Goal: Information Seeking & Learning: Compare options

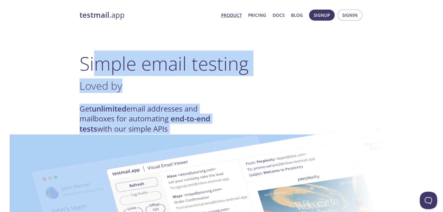
drag, startPoint x: 101, startPoint y: 59, endPoint x: 205, endPoint y: 143, distance: 133.9
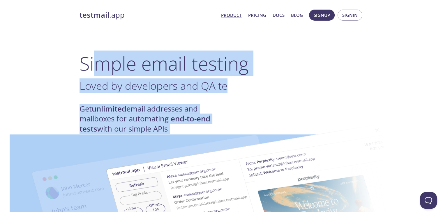
click at [197, 104] on h4 "Get unlimited email addresses and mailboxes for automating end-to-end tests wit…" at bounding box center [150, 119] width 142 height 30
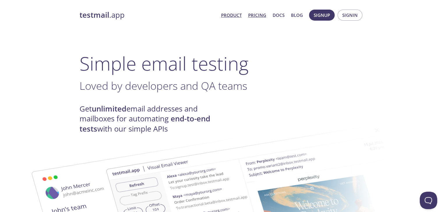
click at [264, 17] on link "Pricing" at bounding box center [257, 15] width 18 height 8
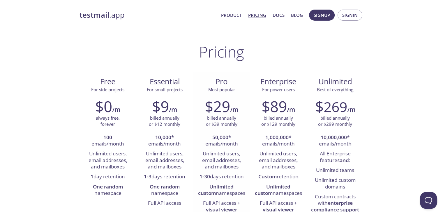
scroll to position [5, 0]
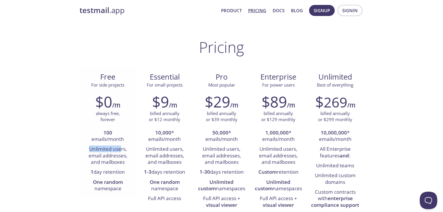
drag, startPoint x: 86, startPoint y: 148, endPoint x: 121, endPoint y: 152, distance: 35.1
click at [121, 152] on li "Unlimited users, email addresses, and mailboxes" at bounding box center [108, 156] width 48 height 23
drag, startPoint x: 99, startPoint y: 128, endPoint x: 126, endPoint y: 139, distance: 29.3
click at [126, 139] on li "100 emails/month" at bounding box center [108, 136] width 48 height 17
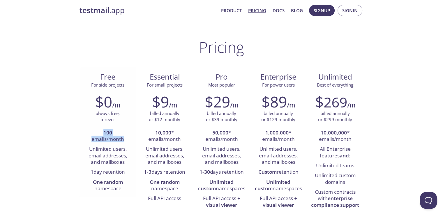
click at [126, 139] on li "100 emails/month" at bounding box center [108, 136] width 48 height 17
drag, startPoint x: 90, startPoint y: 140, endPoint x: 108, endPoint y: 143, distance: 18.6
click at [108, 143] on li "100 emails/month" at bounding box center [108, 136] width 48 height 17
drag, startPoint x: 87, startPoint y: 149, endPoint x: 125, endPoint y: 162, distance: 39.3
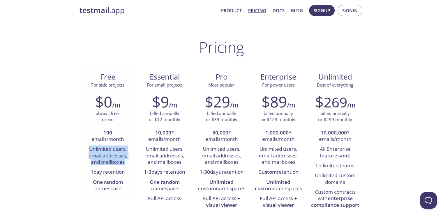
click at [125, 162] on li "Unlimited users, email addresses, and mailboxes" at bounding box center [108, 156] width 48 height 23
drag, startPoint x: 88, startPoint y: 171, endPoint x: 120, endPoint y: 177, distance: 32.5
click at [120, 177] on li "1 day retention" at bounding box center [108, 173] width 48 height 10
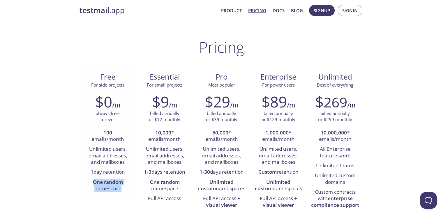
drag, startPoint x: 90, startPoint y: 182, endPoint x: 122, endPoint y: 190, distance: 32.6
click at [122, 190] on li "One random namespace" at bounding box center [108, 186] width 48 height 17
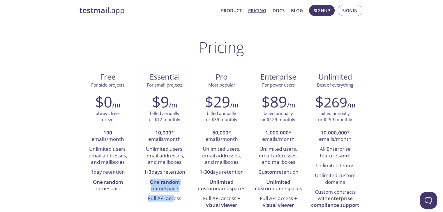
drag, startPoint x: 148, startPoint y: 181, endPoint x: 175, endPoint y: 197, distance: 30.9
click at [175, 197] on ul "10,000 * emails/month Unlimited users, email addresses, and mailboxes 1-3 days …" at bounding box center [165, 166] width 48 height 76
click at [175, 197] on li "Full API access" at bounding box center [165, 199] width 48 height 10
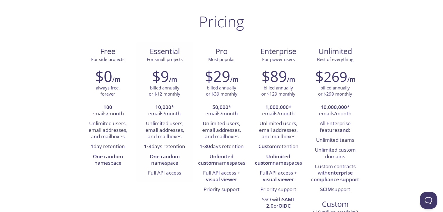
scroll to position [30, 0]
drag, startPoint x: 154, startPoint y: 109, endPoint x: 170, endPoint y: 116, distance: 17.5
click at [170, 116] on li "10,000 * emails/month" at bounding box center [165, 111] width 48 height 17
drag, startPoint x: 141, startPoint y: 122, endPoint x: 169, endPoint y: 146, distance: 37.0
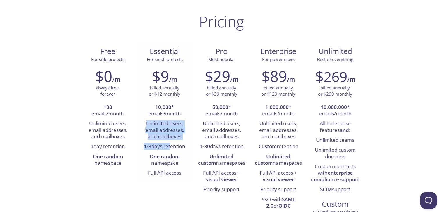
click at [169, 146] on ul "10,000 * emails/month Unlimited users, email addresses, and mailboxes 1-3 days …" at bounding box center [165, 141] width 48 height 76
click at [169, 146] on li "1-3 days retention" at bounding box center [165, 147] width 48 height 10
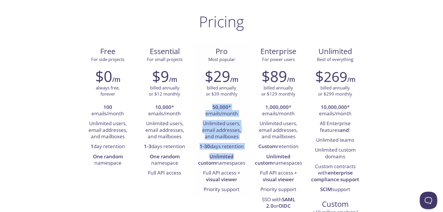
drag, startPoint x: 209, startPoint y: 109, endPoint x: 224, endPoint y: 158, distance: 51.4
click at [224, 158] on ul "50,000 * emails/month Unlimited users, email addresses, and mailboxes 1-30 days…" at bounding box center [221, 149] width 48 height 93
click at [224, 158] on strong "Unlimited custom" at bounding box center [216, 159] width 36 height 13
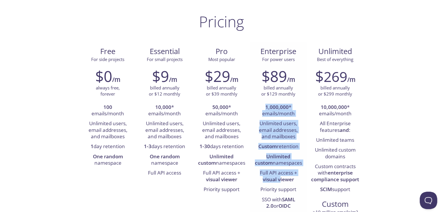
drag, startPoint x: 260, startPoint y: 104, endPoint x: 280, endPoint y: 177, distance: 76.1
click at [280, 177] on ul "1,000,000 * emails/month Unlimited users, email addresses, and mailboxes Custom…" at bounding box center [278, 172] width 48 height 139
click at [280, 177] on strong "visual viewer" at bounding box center [278, 179] width 31 height 7
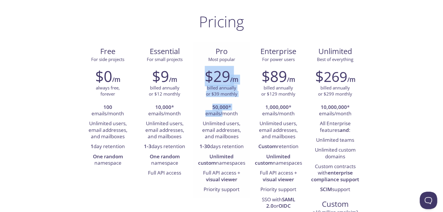
drag, startPoint x: 206, startPoint y: 67, endPoint x: 222, endPoint y: 116, distance: 51.4
click at [222, 116] on div "$29 /m billed annually or $39 monthly 50,000 * emails/month Unlimited users, em…" at bounding box center [221, 131] width 57 height 135
click at [222, 116] on li "50,000 * emails/month" at bounding box center [221, 111] width 48 height 17
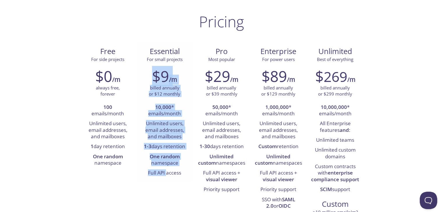
drag, startPoint x: 143, startPoint y: 72, endPoint x: 165, endPoint y: 176, distance: 106.0
click at [165, 176] on div "$9 /m billed annually or $12 monthly 10,000 * emails/month Unlimited users, ema…" at bounding box center [164, 123] width 57 height 118
click at [165, 176] on li "Full API access" at bounding box center [165, 174] width 48 height 10
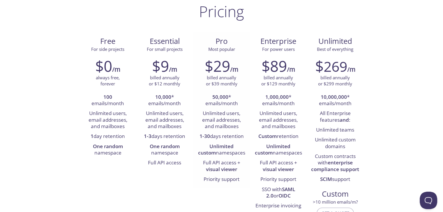
scroll to position [41, 0]
drag, startPoint x: 205, startPoint y: 176, endPoint x: 234, endPoint y: 180, distance: 28.8
click at [234, 180] on li "Priority support" at bounding box center [221, 180] width 48 height 10
drag, startPoint x: 198, startPoint y: 158, endPoint x: 235, endPoint y: 173, distance: 39.8
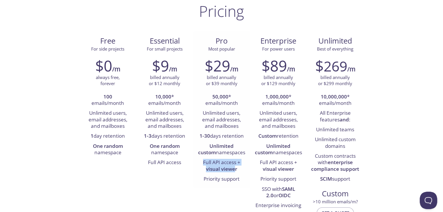
click at [235, 173] on li "Full API access + visual viewer" at bounding box center [221, 166] width 48 height 17
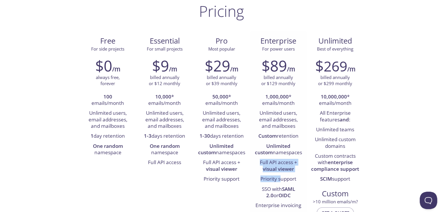
drag, startPoint x: 259, startPoint y: 164, endPoint x: 279, endPoint y: 183, distance: 28.0
click at [279, 183] on ul "1,000,000 * emails/month Unlimited users, email addresses, and mailboxes Custom…" at bounding box center [278, 161] width 48 height 139
click at [279, 183] on li "Priority support" at bounding box center [278, 180] width 48 height 10
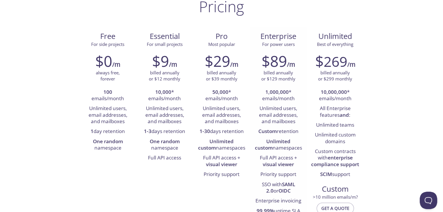
scroll to position [42, 0]
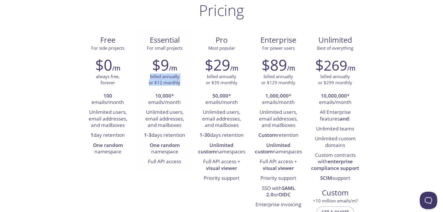
drag, startPoint x: 150, startPoint y: 75, endPoint x: 182, endPoint y: 86, distance: 33.1
click at [182, 86] on div "billed annually or $12 monthly" at bounding box center [165, 80] width 48 height 13
drag, startPoint x: 150, startPoint y: 95, endPoint x: 182, endPoint y: 100, distance: 32.1
click at [182, 100] on li "10,000 * emails/month" at bounding box center [165, 99] width 48 height 17
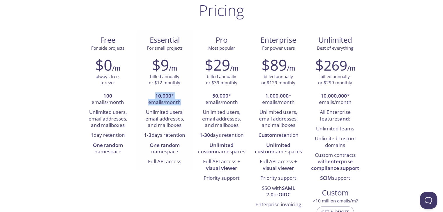
click at [182, 100] on li "10,000 * emails/month" at bounding box center [165, 99] width 48 height 17
drag, startPoint x: 149, startPoint y: 100, endPoint x: 173, endPoint y: 104, distance: 24.5
click at [173, 104] on li "10,000 * emails/month" at bounding box center [165, 99] width 48 height 17
drag, startPoint x: 144, startPoint y: 112, endPoint x: 182, endPoint y: 125, distance: 40.0
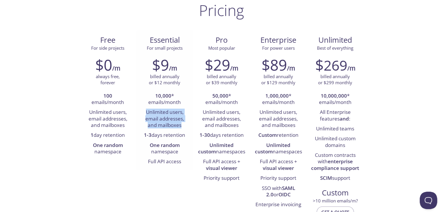
click at [182, 125] on li "Unlimited users, email addresses, and mailboxes" at bounding box center [165, 119] width 48 height 23
drag, startPoint x: 143, startPoint y: 130, endPoint x: 181, endPoint y: 137, distance: 38.6
click at [181, 137] on ul "10,000 * emails/month Unlimited users, email addresses, and mailboxes 1-3 days …" at bounding box center [165, 129] width 48 height 76
click at [181, 137] on li "1-3 days retention" at bounding box center [165, 136] width 48 height 10
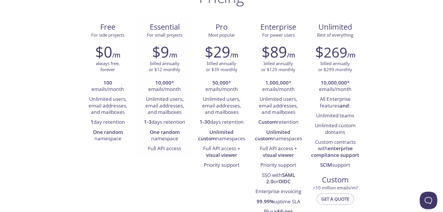
scroll to position [57, 0]
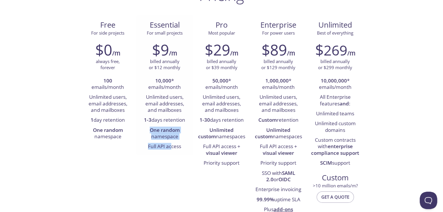
drag, startPoint x: 146, startPoint y: 129, endPoint x: 172, endPoint y: 145, distance: 31.2
click at [172, 145] on ul "10,000 * emails/month Unlimited users, email addresses, and mailboxes 1-3 days …" at bounding box center [165, 114] width 48 height 76
click at [172, 145] on li "Full API access" at bounding box center [165, 147] width 48 height 10
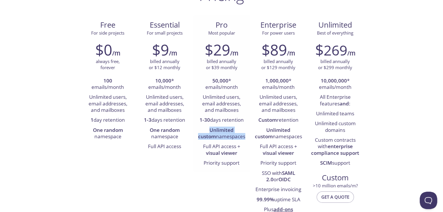
drag, startPoint x: 201, startPoint y: 129, endPoint x: 234, endPoint y: 138, distance: 33.8
click at [234, 138] on li "Unlimited custom namespaces" at bounding box center [221, 134] width 48 height 17
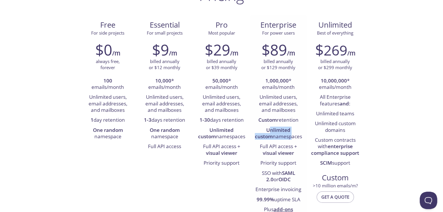
drag, startPoint x: 259, startPoint y: 129, endPoint x: 280, endPoint y: 141, distance: 24.5
click at [280, 141] on li "Unlimited custom namespaces" at bounding box center [278, 134] width 48 height 17
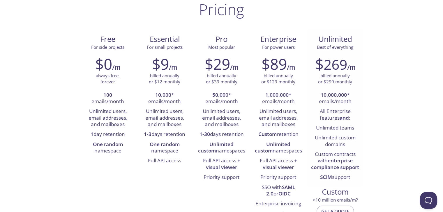
scroll to position [0, 0]
